Goal: Information Seeking & Learning: Learn about a topic

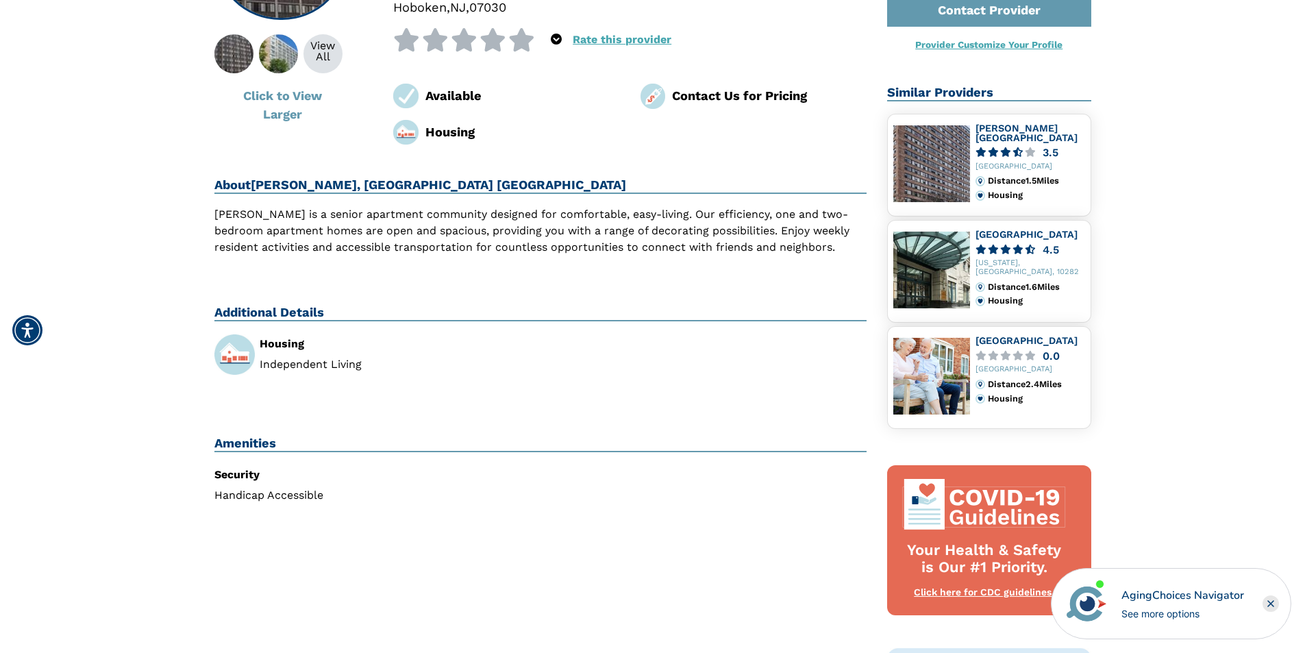
scroll to position [195, 0]
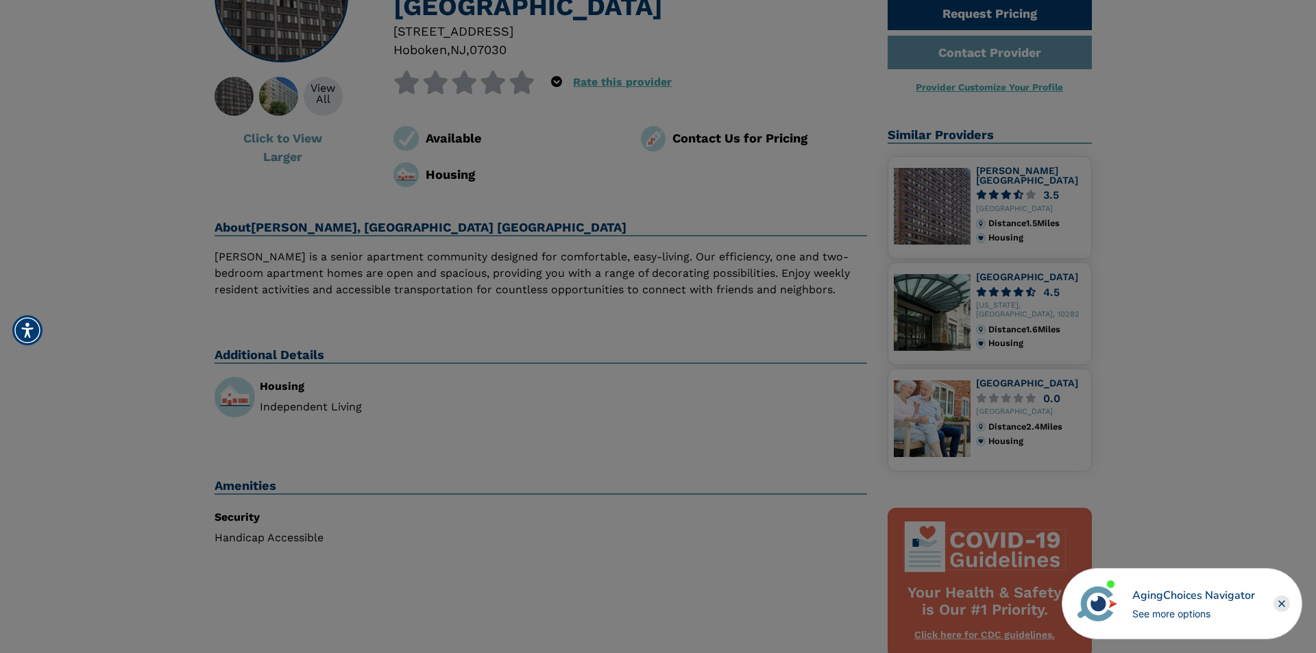
drag, startPoint x: 1308, startPoint y: 30, endPoint x: 1279, endPoint y: -40, distance: 75.8
click at [1279, 0] on html "Home Search Browse Get Started Learn For Providers Company Contact Sign In Sign…" at bounding box center [658, 582] width 1316 height 1554
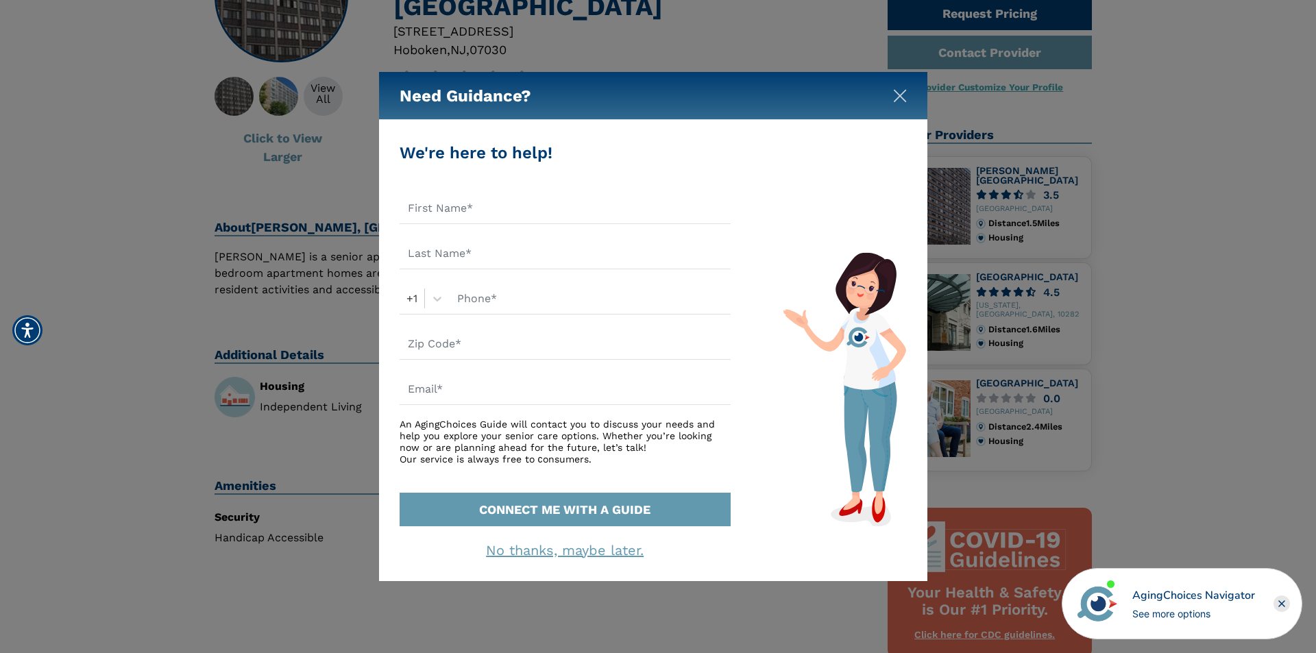
click at [900, 97] on img "Close" at bounding box center [900, 96] width 14 height 14
